Goal: Task Accomplishment & Management: Use online tool/utility

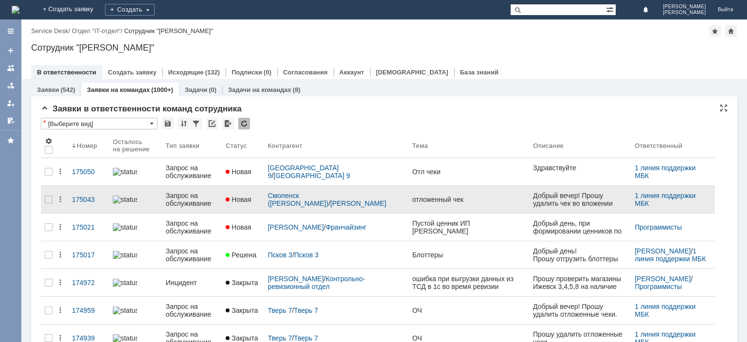
click at [201, 205] on div "Запрос на обслуживание" at bounding box center [192, 200] width 52 height 16
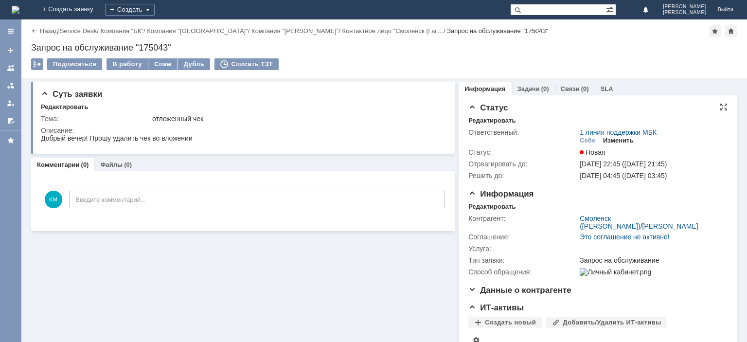
click at [610, 139] on div "Изменить" at bounding box center [618, 141] width 31 height 8
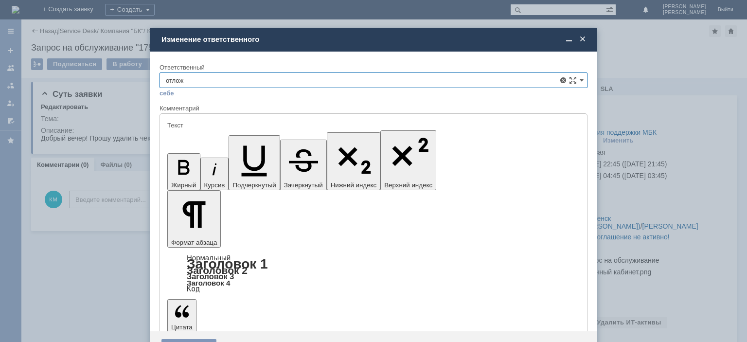
click at [180, 135] on span "Отложенные чеки" at bounding box center [373, 135] width 415 height 8
type input "Отложенные чеки"
click at [196, 339] on div "Сохранить" at bounding box center [188, 347] width 55 height 16
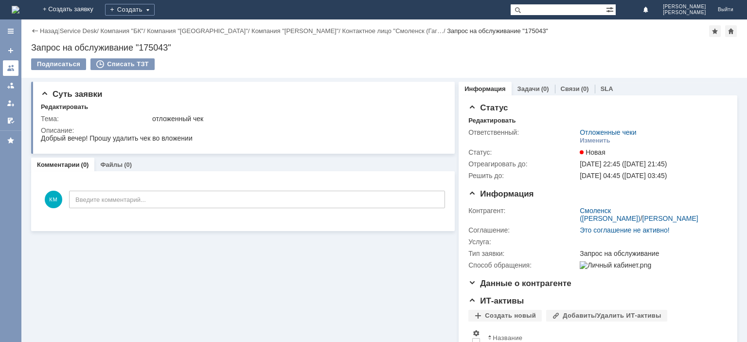
click at [11, 67] on div at bounding box center [11, 68] width 8 height 8
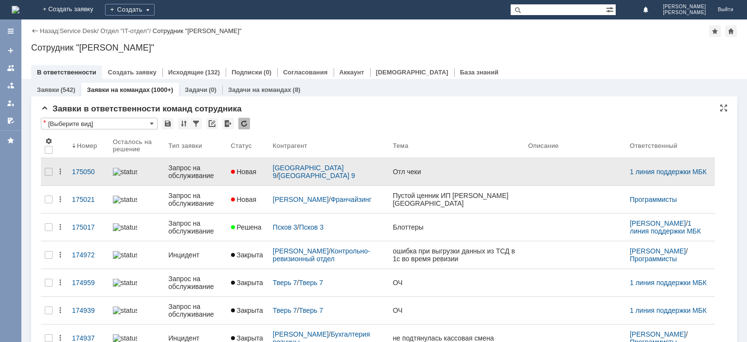
click at [186, 171] on div "Запрос на обслуживание" at bounding box center [195, 172] width 54 height 16
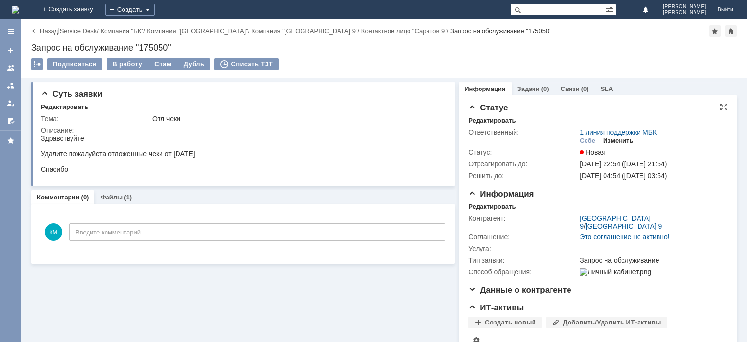
click at [622, 143] on div "Изменить" at bounding box center [618, 141] width 31 height 8
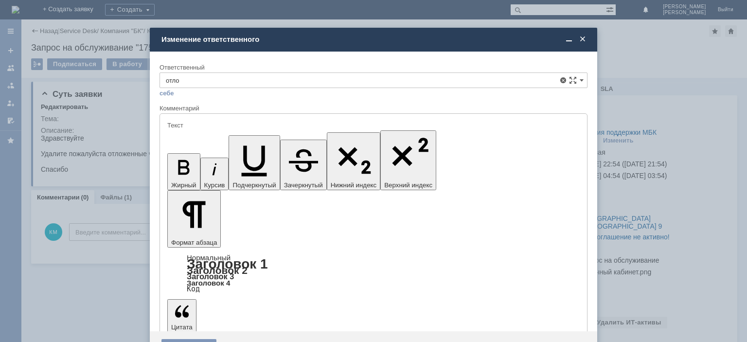
click at [227, 132] on span "Отложенные чеки" at bounding box center [373, 135] width 415 height 8
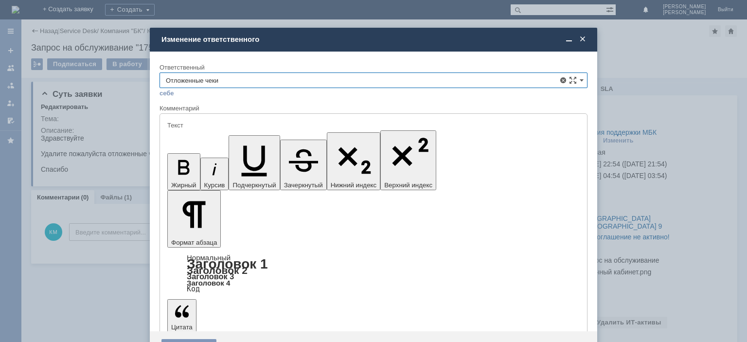
type input "Отложенные чеки"
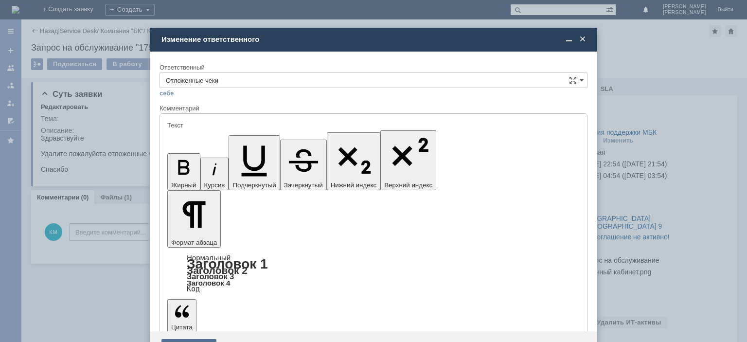
click at [192, 339] on div "Сохранить" at bounding box center [188, 347] width 55 height 16
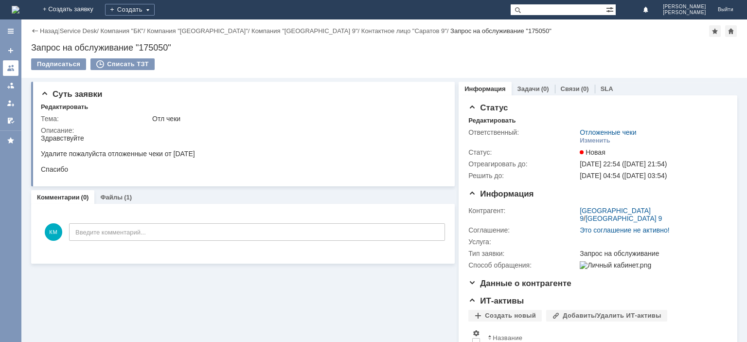
click at [10, 70] on div at bounding box center [11, 68] width 8 height 8
